Goal: Task Accomplishment & Management: Complete application form

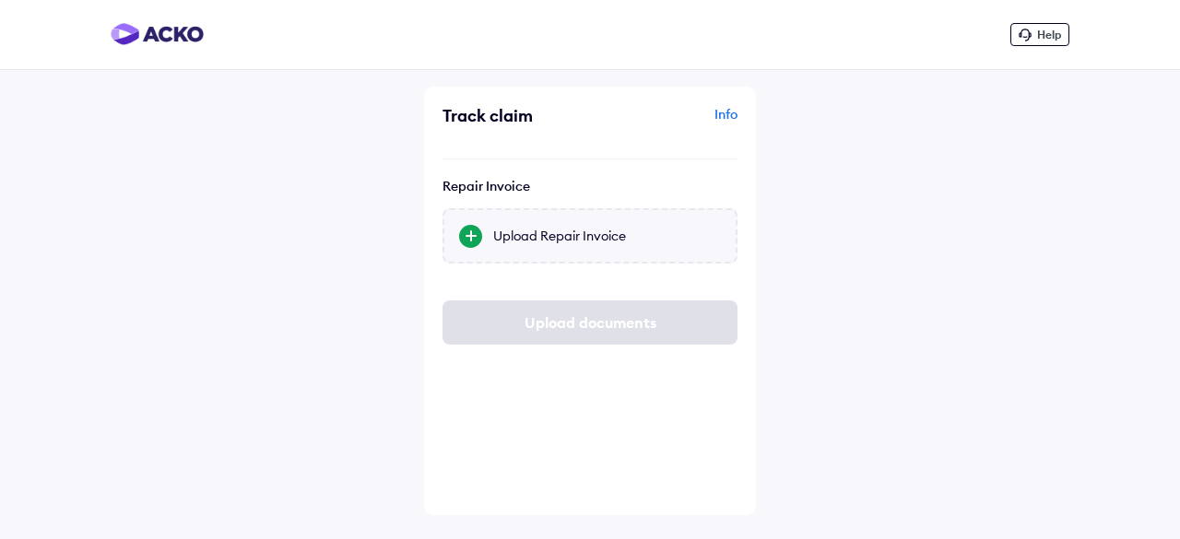
click at [478, 235] on div at bounding box center [470, 236] width 23 height 23
click at [0, 0] on input "Upload Repair Invoice" at bounding box center [0, 0] width 0 height 0
click at [477, 236] on div at bounding box center [470, 236] width 23 height 23
click at [0, 0] on input "Upload Repair Invoice" at bounding box center [0, 0] width 0 height 0
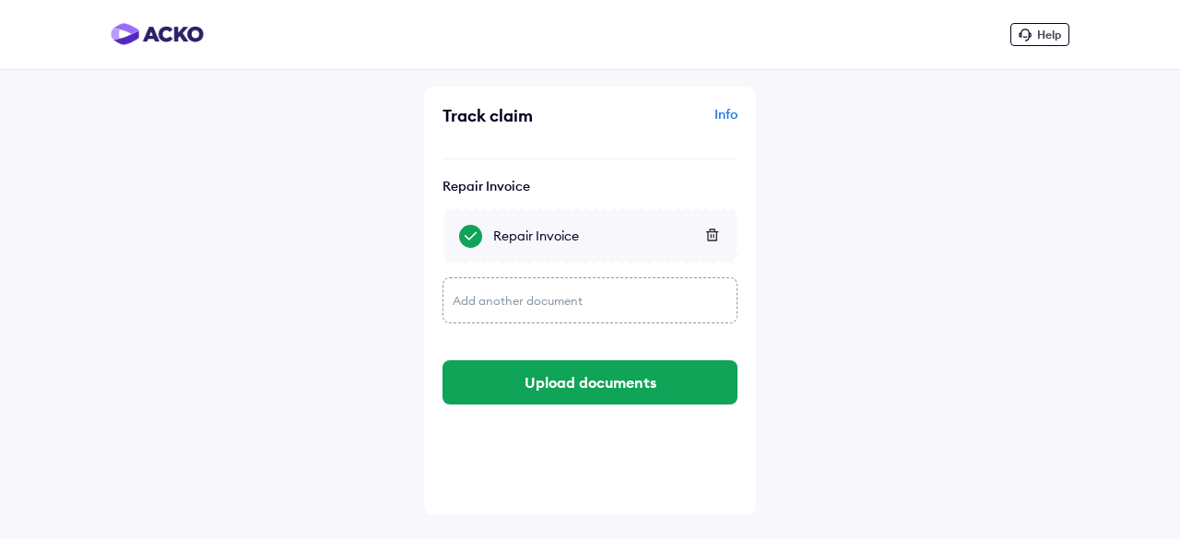
click at [534, 298] on div "Add another document" at bounding box center [589, 300] width 295 height 46
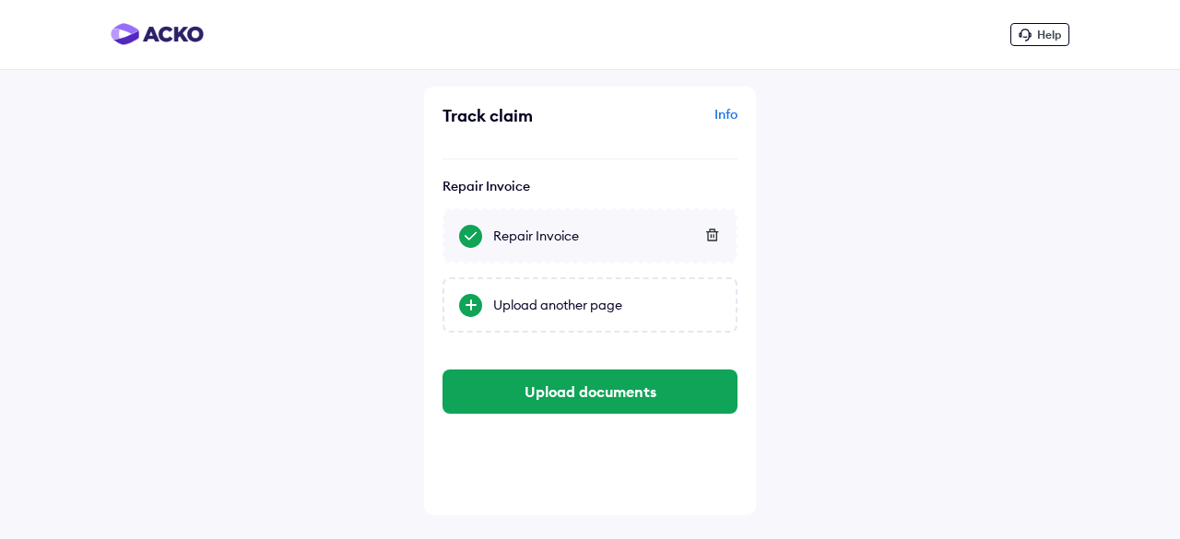
click at [534, 298] on div "Upload another page" at bounding box center [607, 305] width 228 height 18
click at [0, 0] on input "Upload another page" at bounding box center [0, 0] width 0 height 0
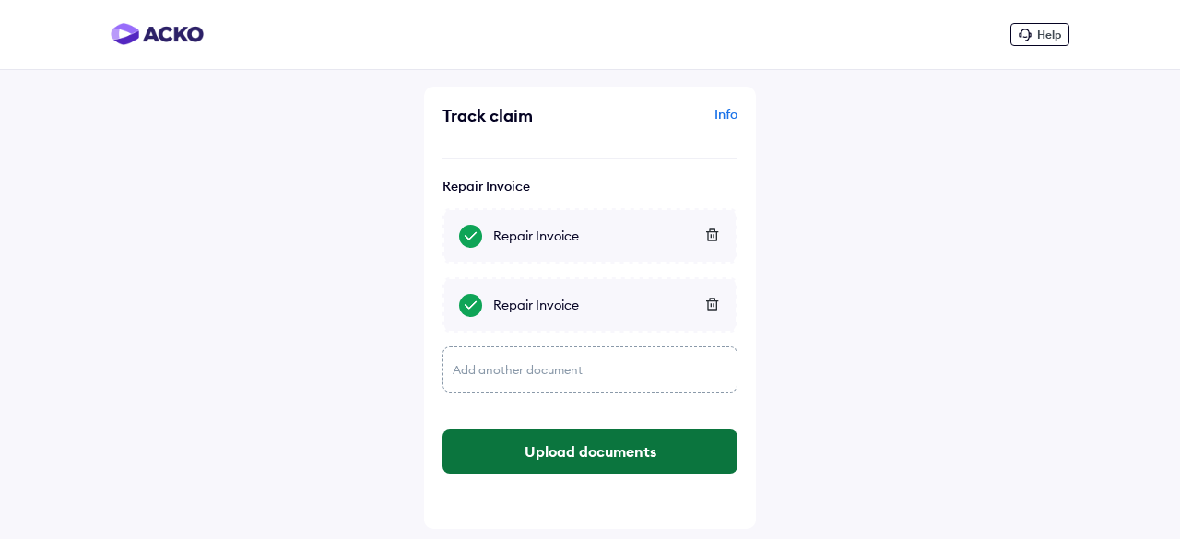
click at [609, 457] on button "Upload documents" at bounding box center [589, 452] width 295 height 44
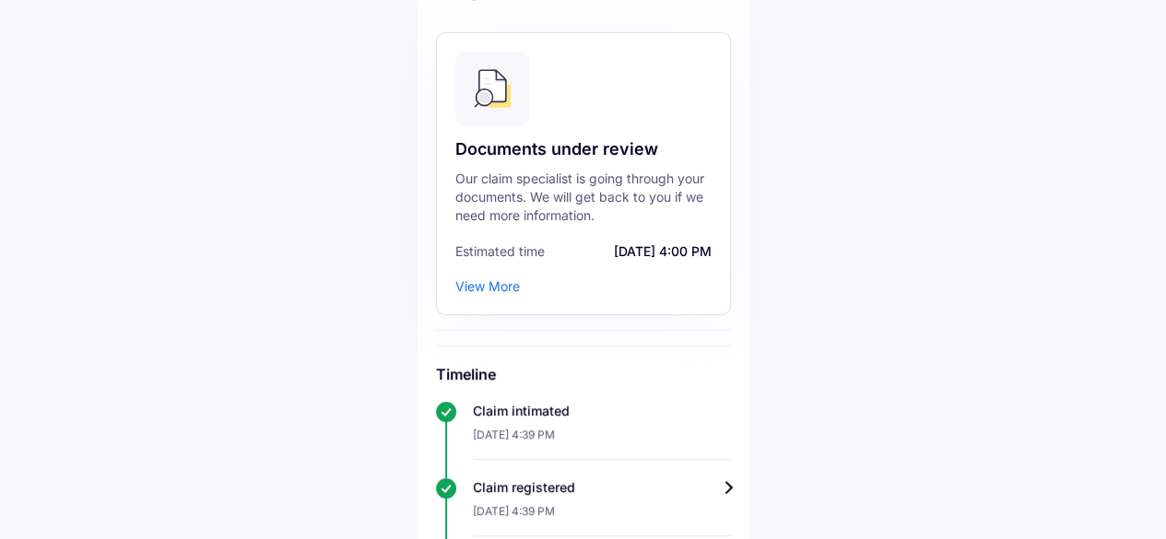
scroll to position [184, 0]
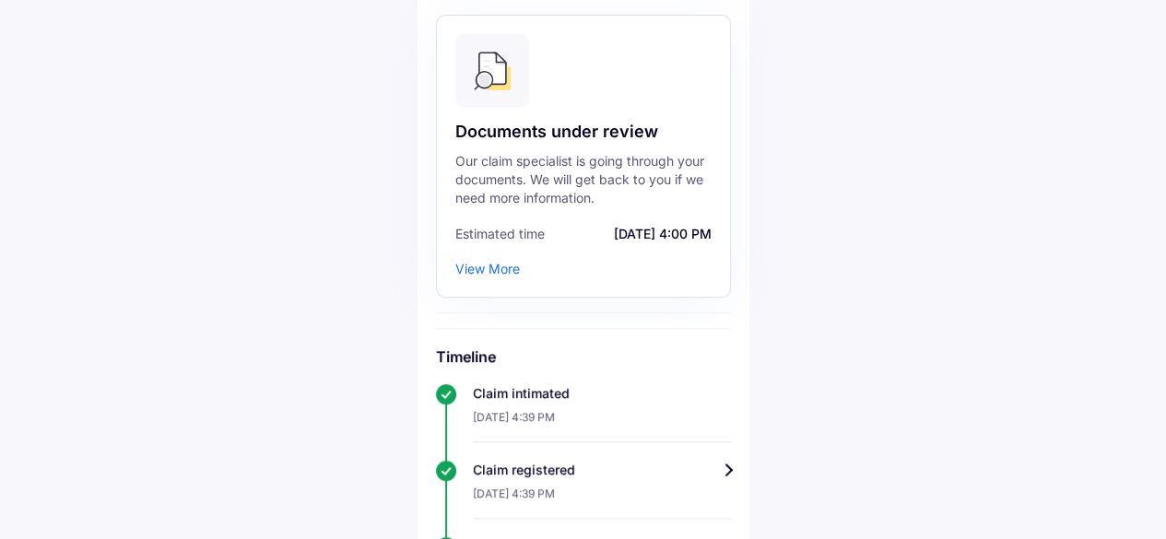
click at [496, 260] on div "View More" at bounding box center [487, 269] width 65 height 18
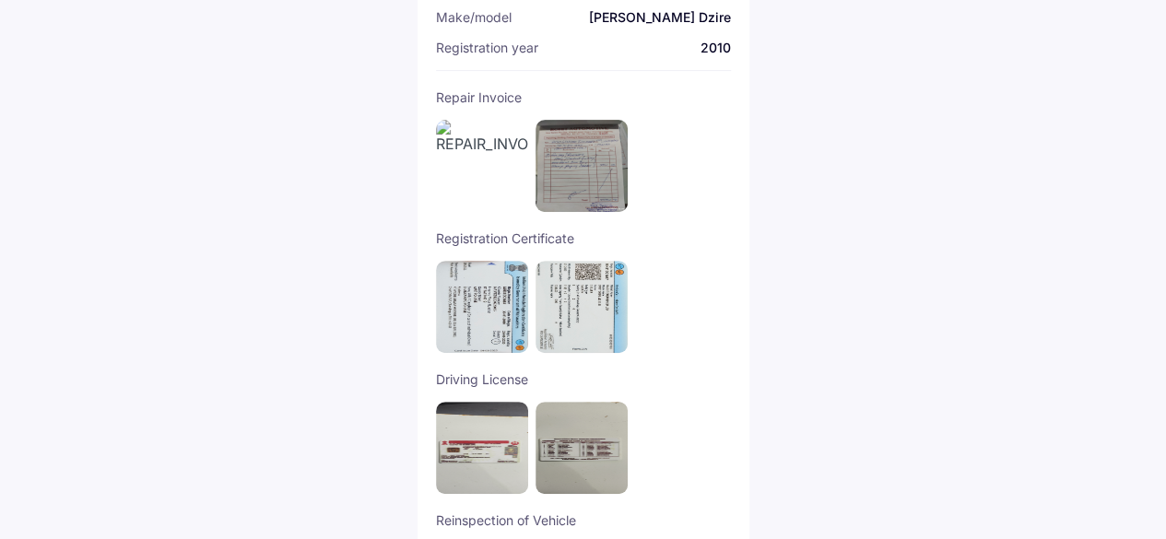
scroll to position [277, 0]
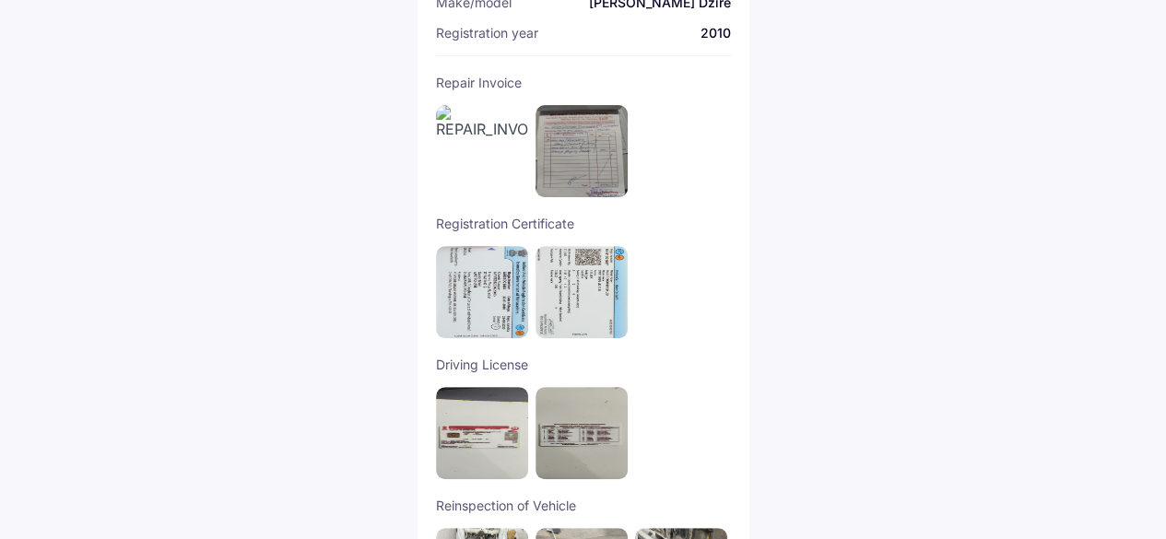
click at [464, 111] on img at bounding box center [482, 151] width 92 height 92
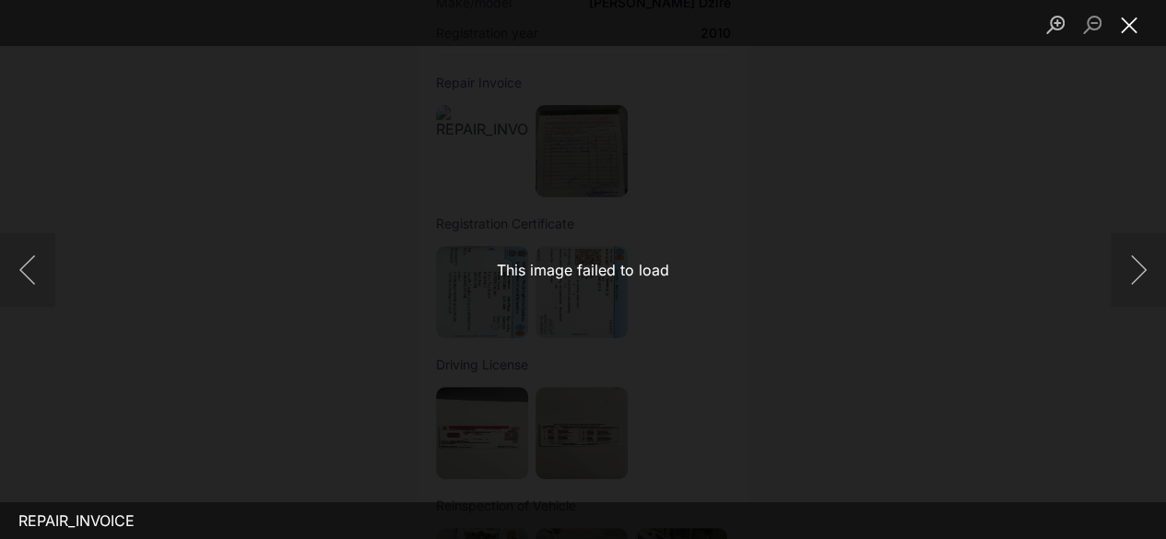
click at [1129, 21] on button "Close lightbox" at bounding box center [1129, 24] width 37 height 32
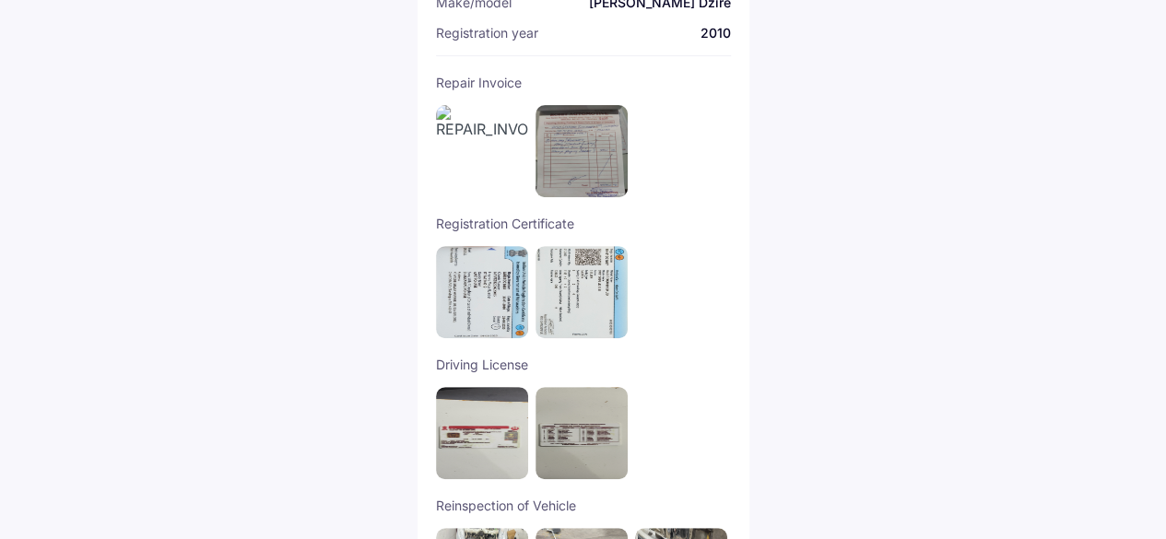
click at [573, 157] on img at bounding box center [582, 151] width 92 height 92
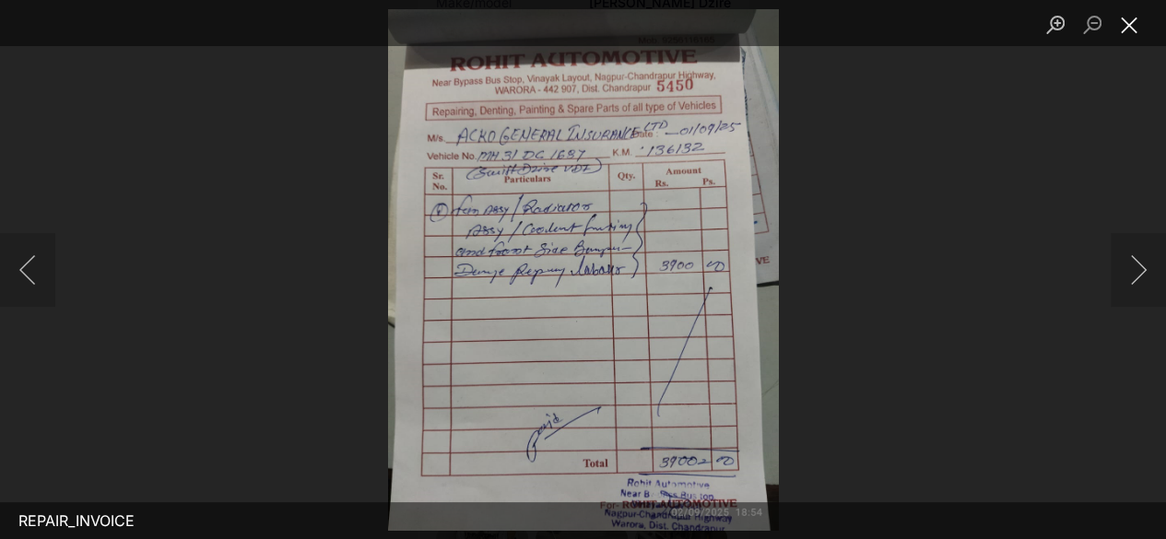
click at [1136, 29] on button "Close lightbox" at bounding box center [1129, 24] width 37 height 32
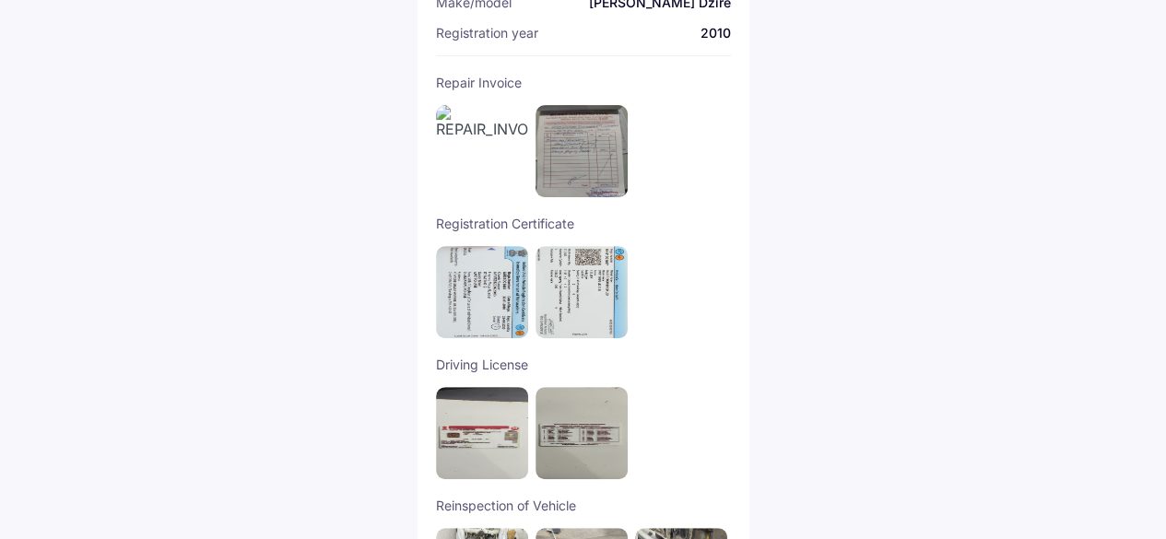
click at [446, 105] on img at bounding box center [482, 151] width 92 height 92
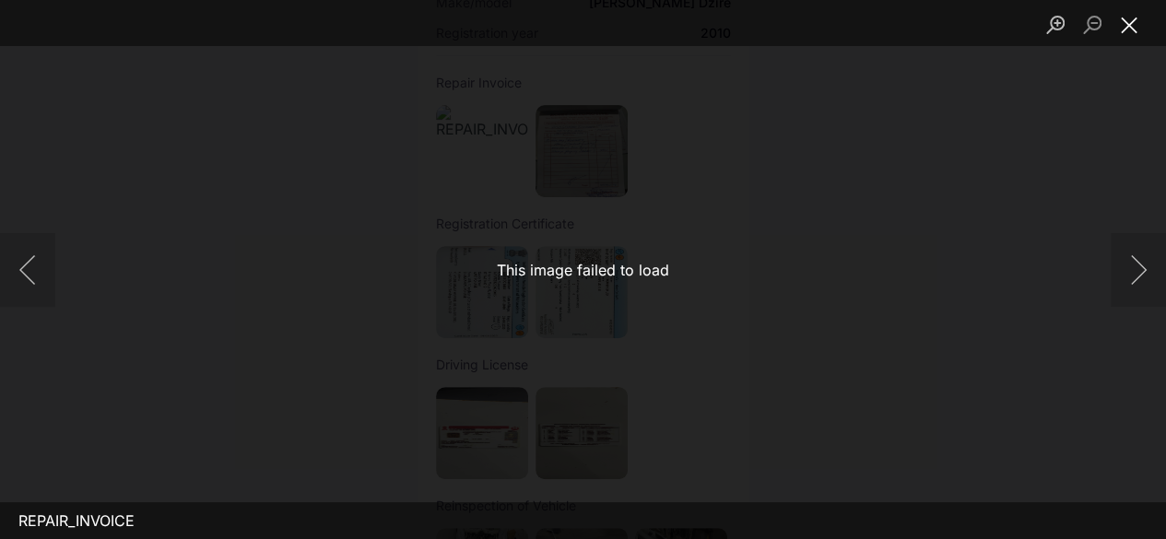
click at [1119, 28] on button "Close lightbox" at bounding box center [1129, 24] width 37 height 32
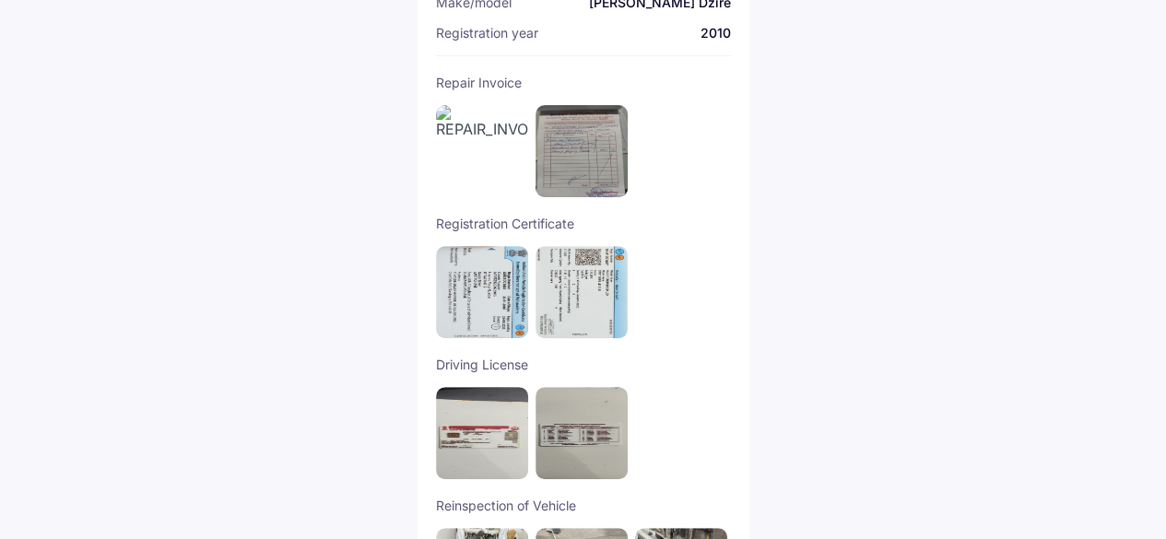
click at [442, 105] on img at bounding box center [482, 151] width 92 height 92
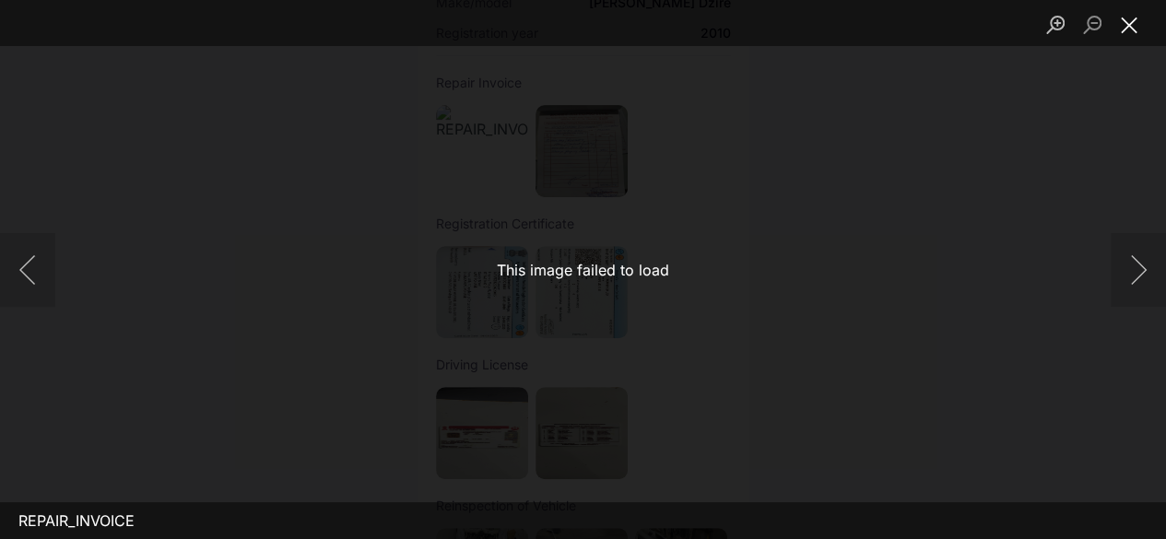
click at [1127, 28] on button "Close lightbox" at bounding box center [1129, 24] width 37 height 32
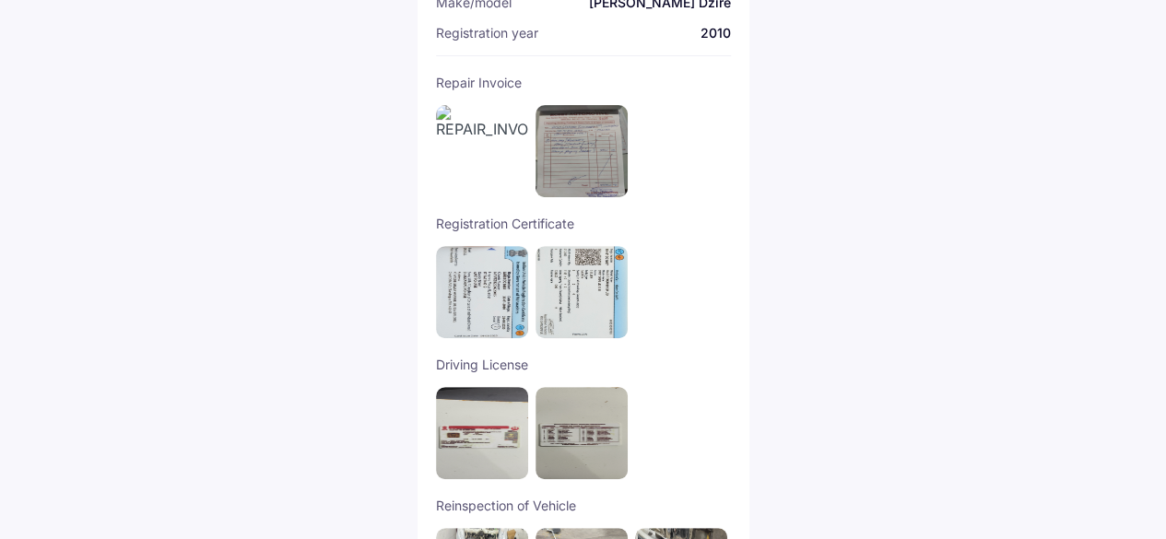
click at [608, 134] on img at bounding box center [582, 151] width 92 height 92
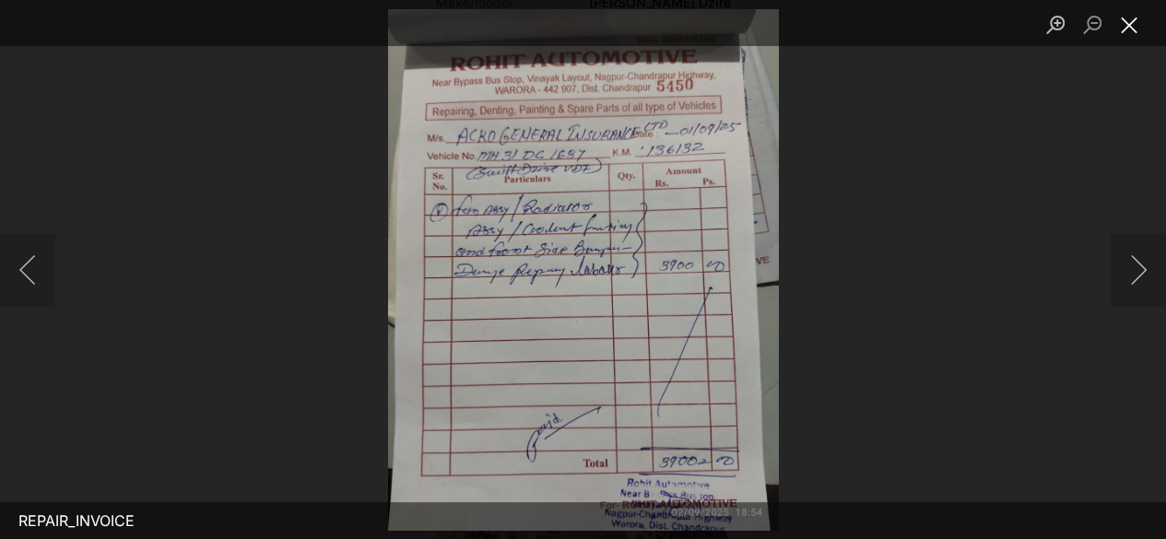
click at [1131, 24] on button "Close lightbox" at bounding box center [1129, 24] width 37 height 32
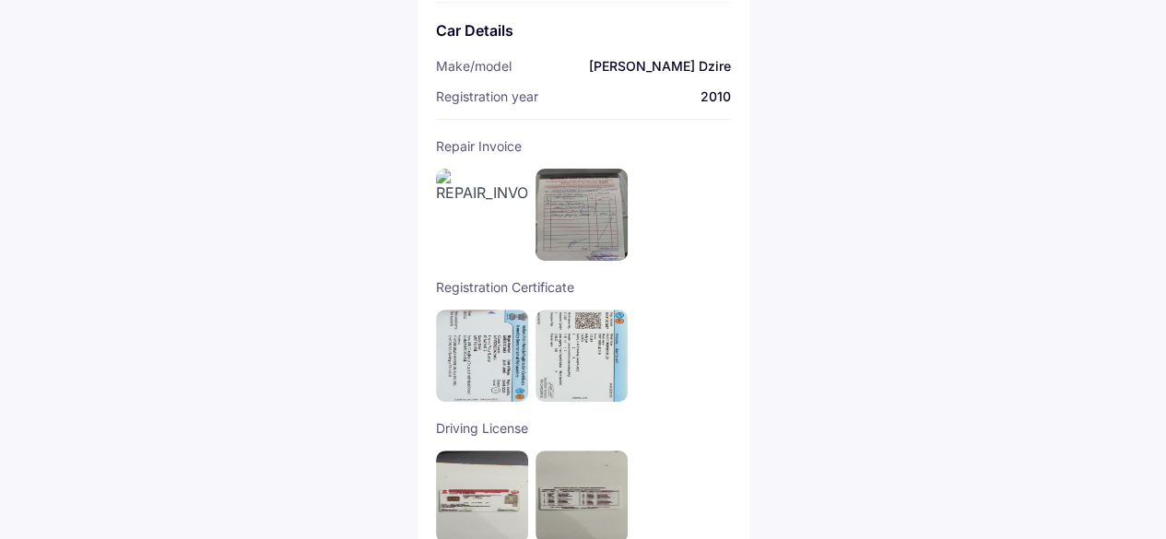
scroll to position [184, 0]
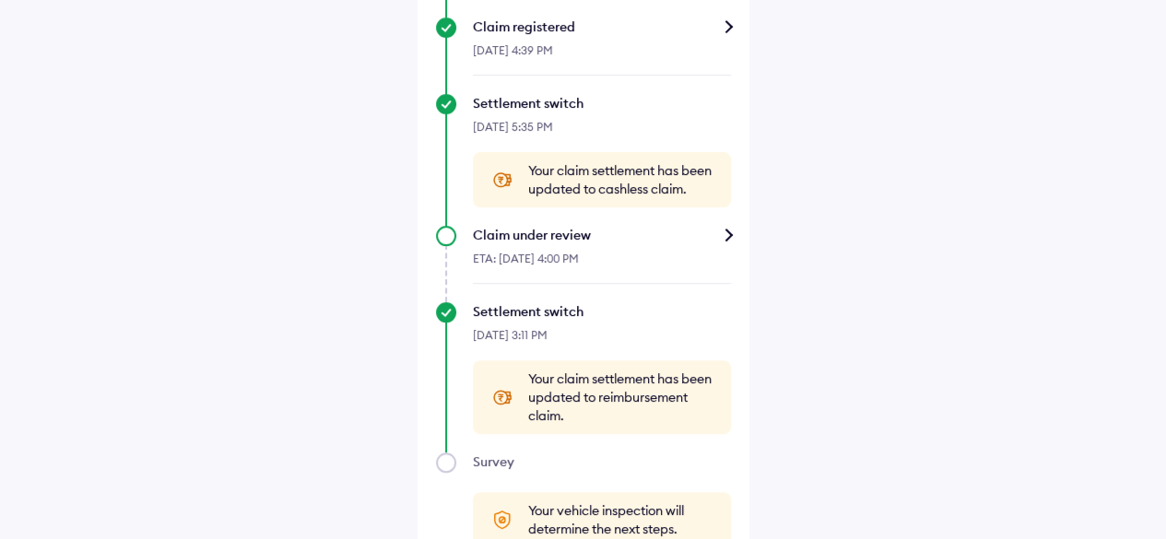
scroll to position [583, 0]
